Goal: Communication & Community: Answer question/provide support

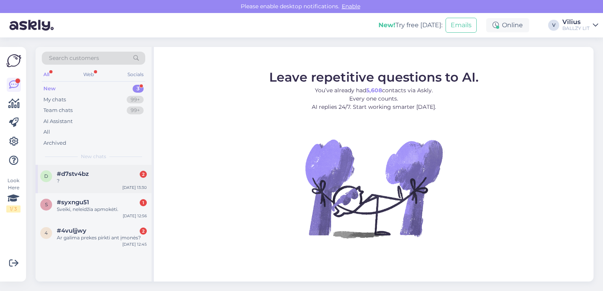
click at [100, 177] on div "#d7stv4bz 2" at bounding box center [102, 174] width 90 height 7
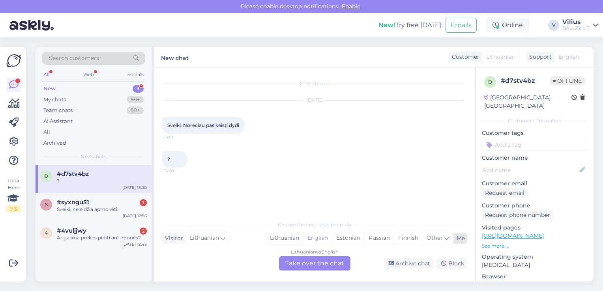
click at [283, 237] on div "Lithuanian" at bounding box center [284, 239] width 37 height 12
click at [300, 265] on div "Lithuanian to Lithuanian Take over the chat" at bounding box center [314, 264] width 71 height 14
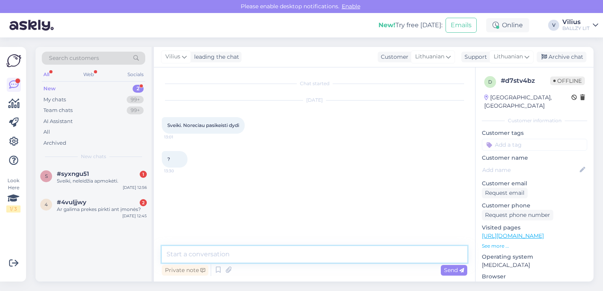
click at [281, 257] on textarea at bounding box center [315, 254] width 306 height 17
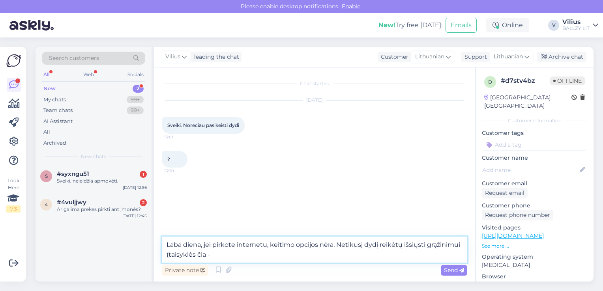
paste textarea "[URL][DOMAIN_NAME]"
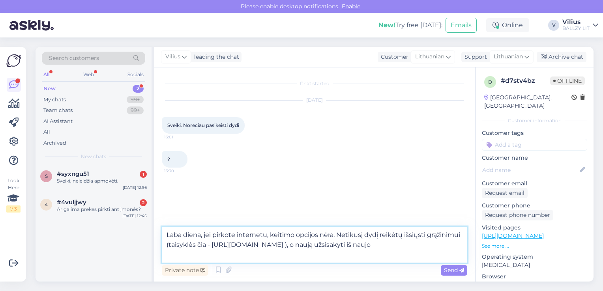
type textarea "Laba diena, jei pirkote internetu, keitimo opcijos nėra. Netikusį dydį reikėtų …"
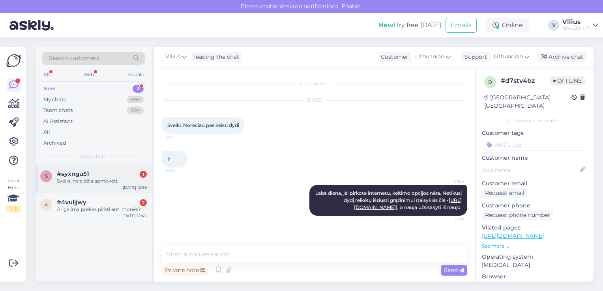
click at [92, 178] on div "Sveiki, neleidžia apmokėti." at bounding box center [102, 181] width 90 height 7
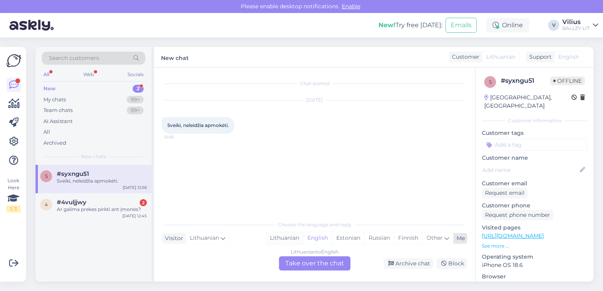
click at [291, 238] on div "Lithuanian" at bounding box center [284, 239] width 37 height 12
click at [302, 255] on div "Lithuanian to Lithuanian" at bounding box center [315, 252] width 56 height 7
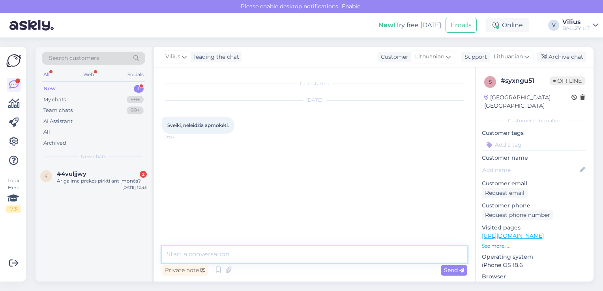
click at [288, 246] on textarea at bounding box center [315, 254] width 306 height 17
type textarea "Laba diena, gal galite patikslinti kas nepavyksta?"
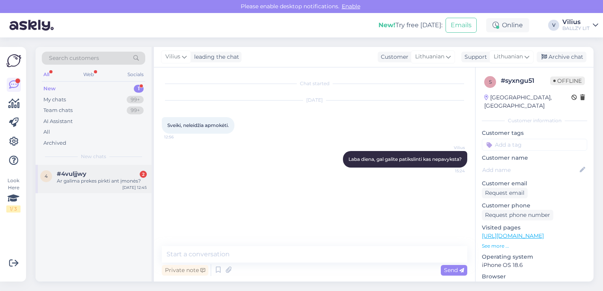
click at [110, 184] on div "Ar galima prekes pirkti ant įmonės?" at bounding box center [102, 181] width 90 height 7
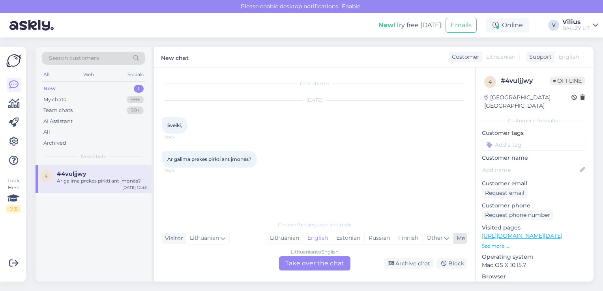
click at [284, 233] on div "Lithuanian" at bounding box center [284, 239] width 37 height 12
click at [303, 255] on div "Lithuanian to Lithuanian" at bounding box center [315, 252] width 56 height 7
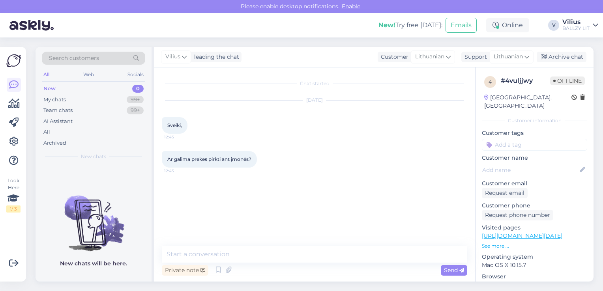
click at [289, 244] on div "Chat started [DATE] Sveiki, 12:45 Ar galima prekes pirkti ant įmonės? 12:45 Pri…" at bounding box center [314, 175] width 321 height 214
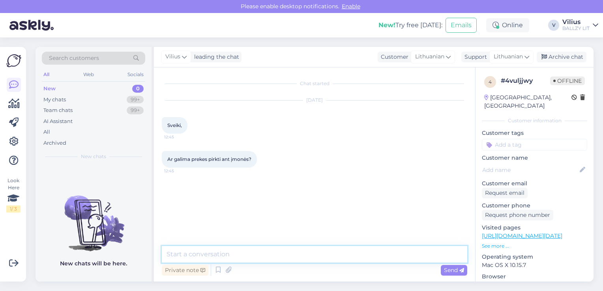
click at [298, 251] on textarea at bounding box center [315, 254] width 306 height 17
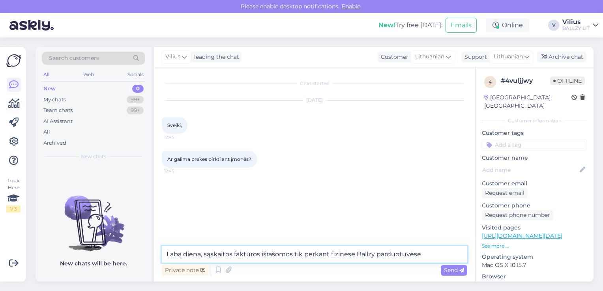
type textarea "Laba diena, sąskaitos faktūros išrašomos tik perkant fizinėse Ballzy parduotuvė…"
